Goal: Task Accomplishment & Management: Manage account settings

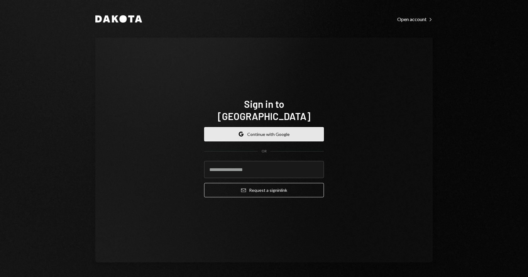
click at [264, 127] on button "Google Continue with Google" at bounding box center [264, 134] width 120 height 14
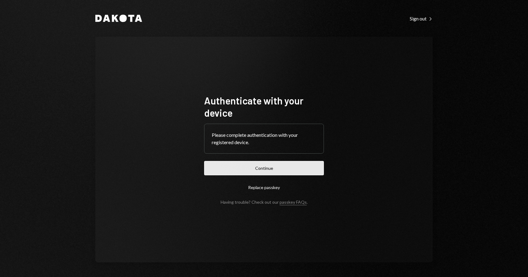
click at [280, 170] on button "Continue" at bounding box center [264, 168] width 120 height 14
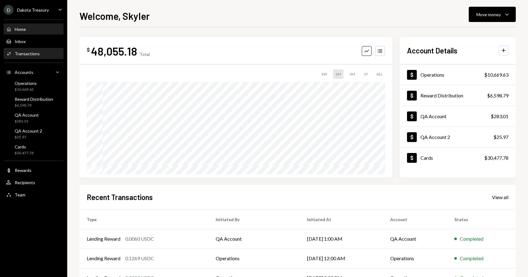
click at [30, 50] on div "Activities Transactions" at bounding box center [33, 54] width 55 height 10
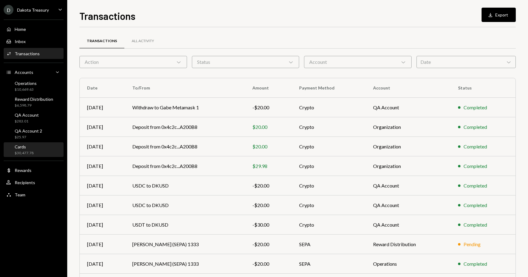
click at [25, 154] on div "$30,477.78" at bounding box center [24, 153] width 19 height 5
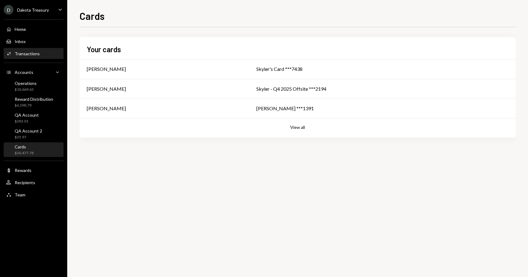
click at [34, 54] on div "Transactions" at bounding box center [27, 53] width 25 height 5
